Goal: Task Accomplishment & Management: Manage account settings

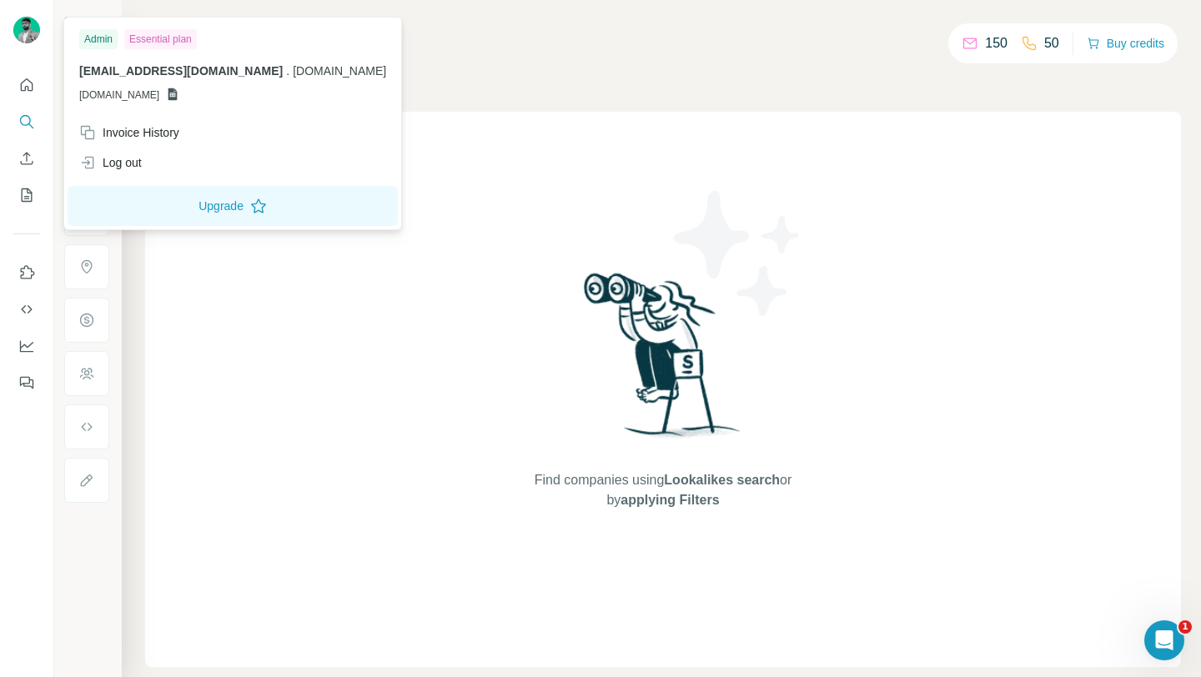
click at [28, 29] on img at bounding box center [26, 30] width 27 height 27
click at [149, 169] on div "Log out" at bounding box center [232, 163] width 327 height 30
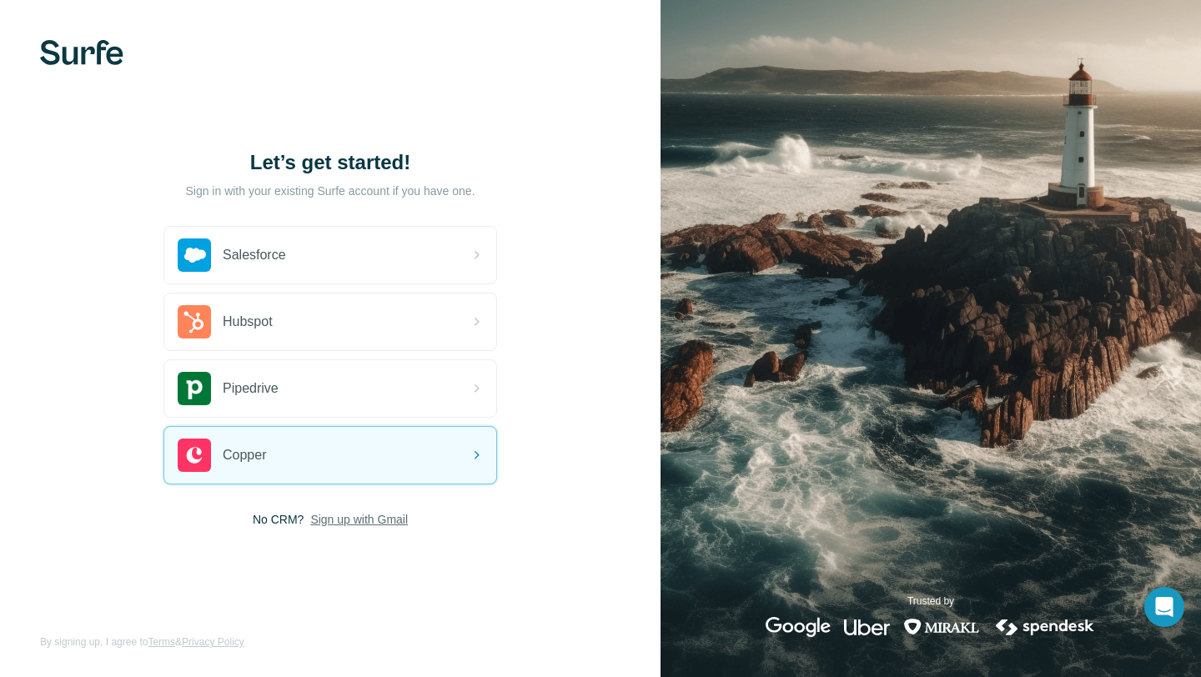
click at [329, 519] on span "Sign up with Gmail" at bounding box center [359, 519] width 98 height 17
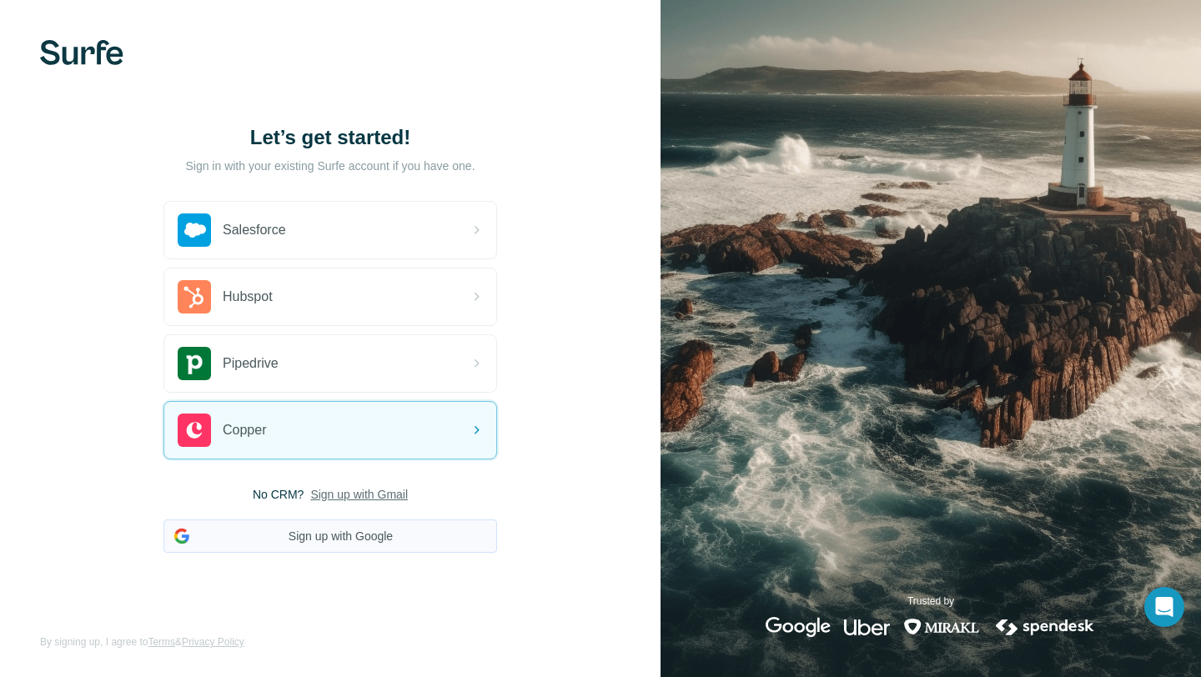
click at [323, 534] on button "Sign up with Google" at bounding box center [330, 535] width 334 height 33
